Goal: Register for event/course

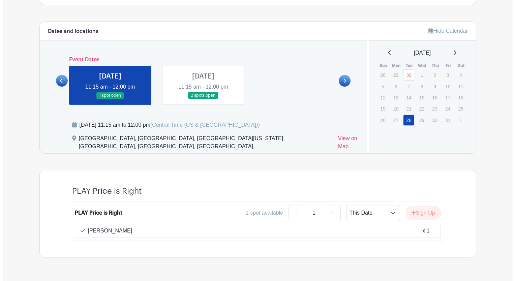
scroll to position [327, 0]
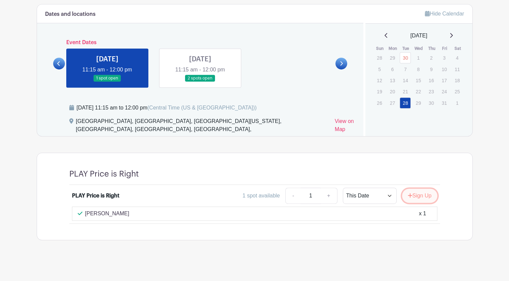
click at [421, 195] on button "Sign Up" at bounding box center [419, 196] width 35 height 14
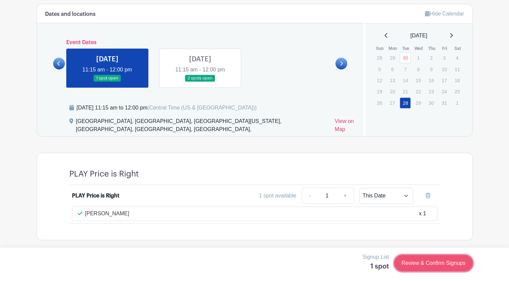
click at [432, 264] on link "Review & Confirm Signups" at bounding box center [434, 263] width 78 height 16
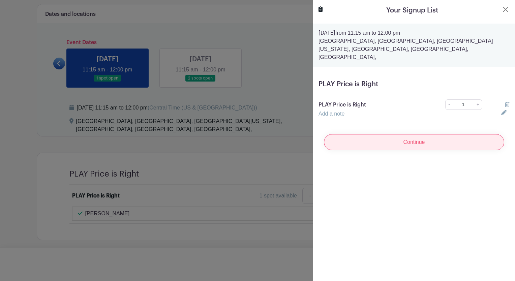
click at [406, 137] on input "Continue" at bounding box center [414, 142] width 180 height 16
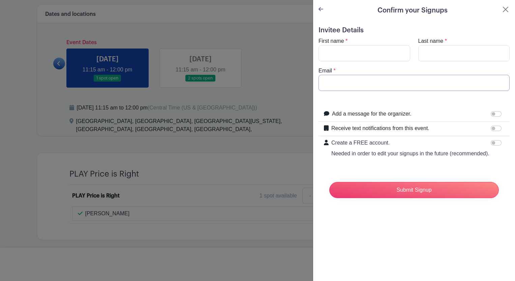
type input "[PERSON_NAME][EMAIL_ADDRESS][DOMAIN_NAME]"
click at [343, 57] on input "First name" at bounding box center [364, 53] width 92 height 16
type input "[PERSON_NAME]"
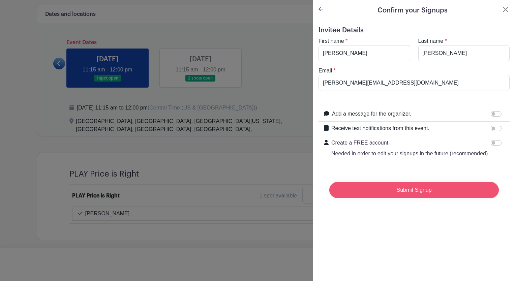
click at [411, 198] on input "Submit Signup" at bounding box center [413, 190] width 169 height 16
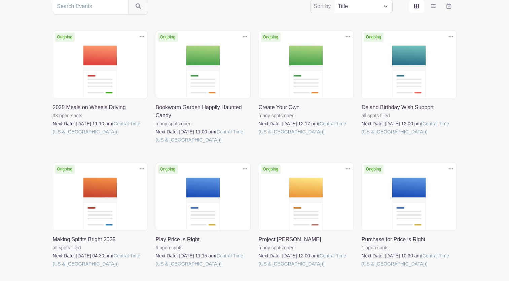
scroll to position [143, 0]
click at [156, 144] on link at bounding box center [156, 144] width 0 height 0
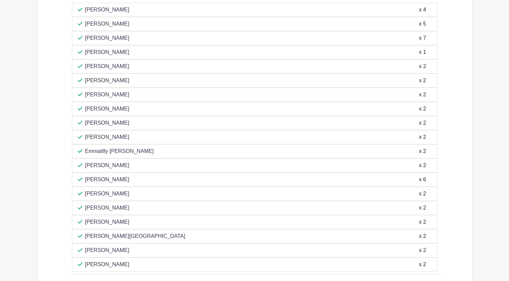
scroll to position [200, 0]
